Goal: Find specific page/section: Find specific page/section

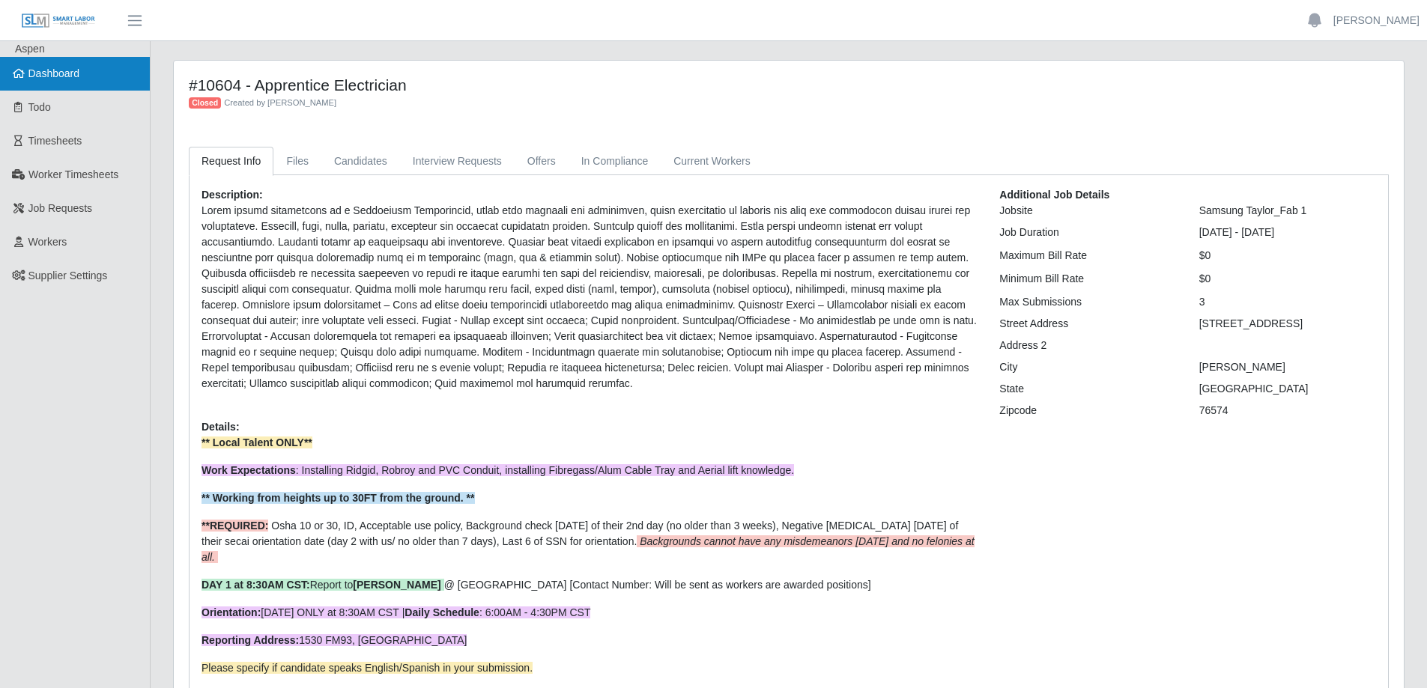
click at [95, 75] on link "Dashboard" at bounding box center [75, 74] width 150 height 34
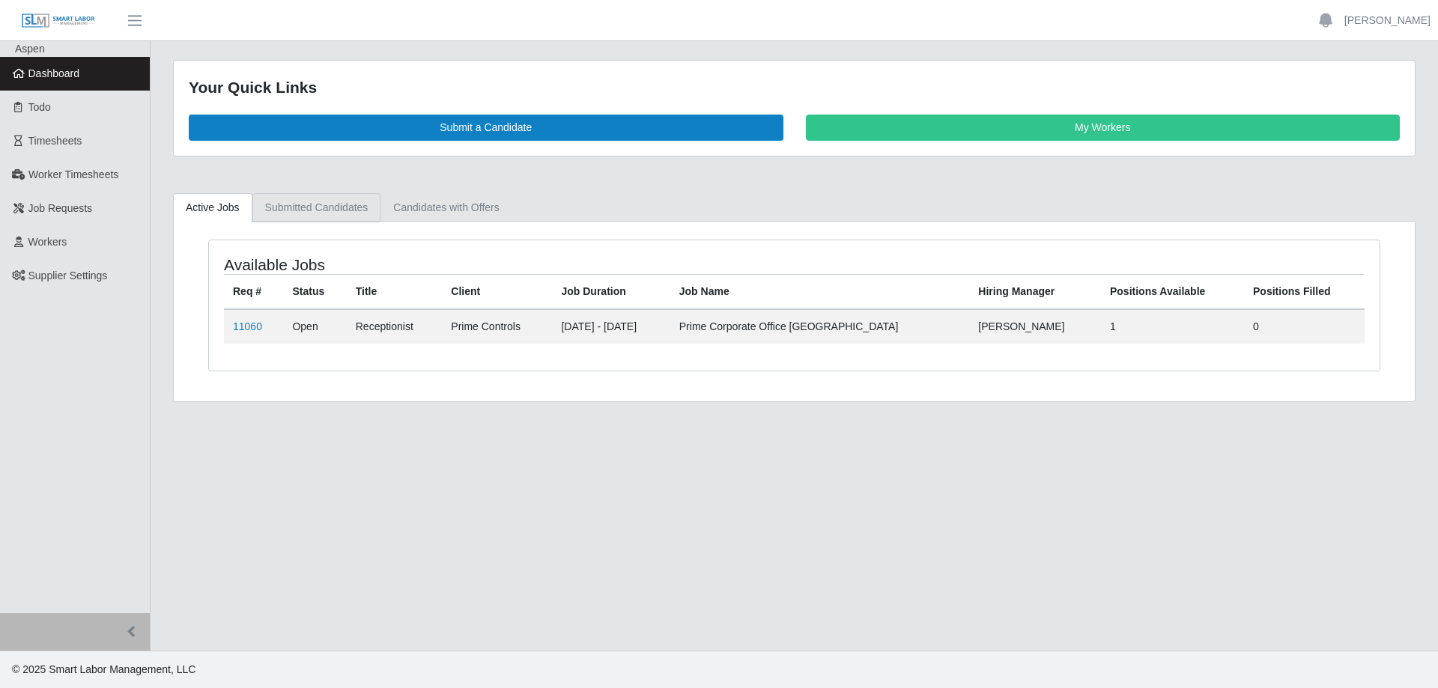
click at [320, 214] on link "Submitted Candidates" at bounding box center [316, 207] width 129 height 29
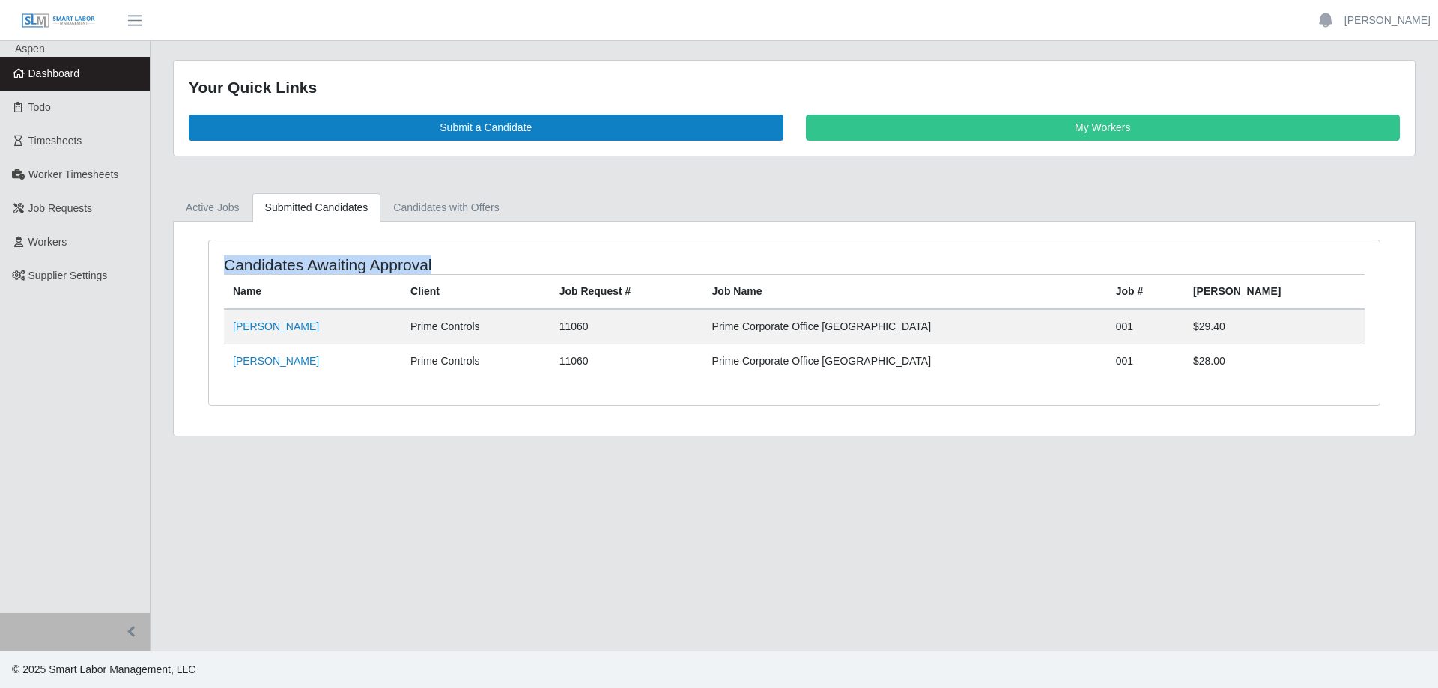
drag, startPoint x: 213, startPoint y: 261, endPoint x: 1285, endPoint y: 379, distance: 1078.5
click at [1285, 379] on div "Candidates Awaiting Approval Name Client Job Request # Job Name Job # [PERSON_N…" at bounding box center [794, 322] width 1171 height 165
click at [561, 449] on main "Your Quick Links Submit a Candidate My Workers Active Jobs Submitted Candidates…" at bounding box center [795, 346] width 1288 height 610
